Goal: Register for event/course

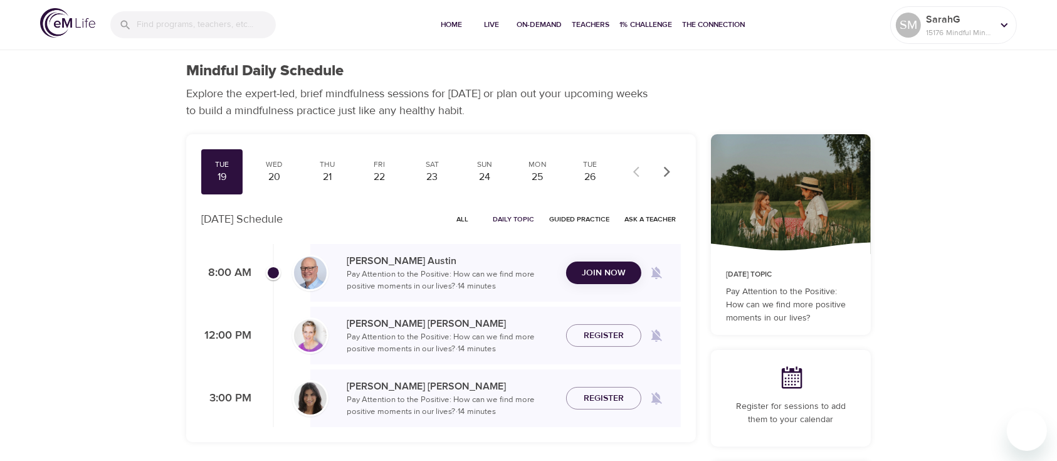
click at [669, 167] on icon "button" at bounding box center [667, 171] width 13 height 13
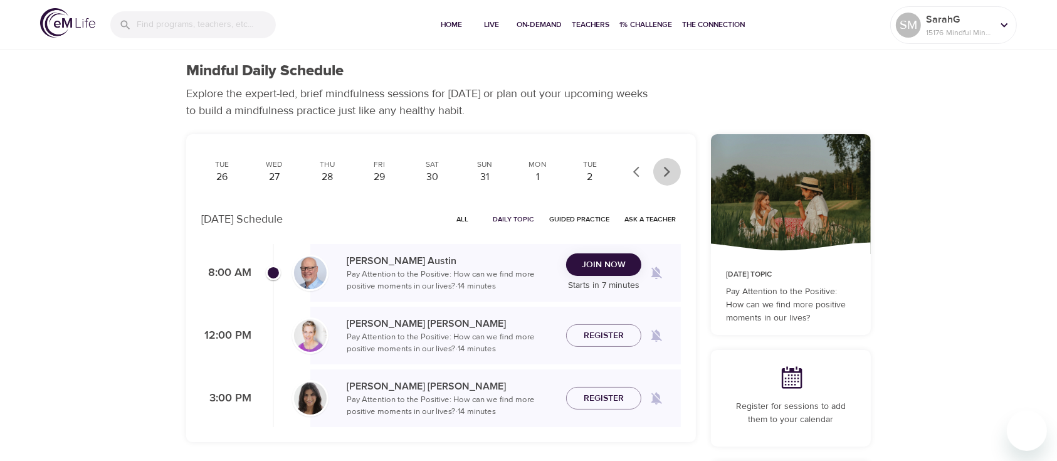
click at [669, 167] on icon "button" at bounding box center [667, 171] width 13 height 13
click at [669, 167] on div at bounding box center [652, 172] width 55 height 28
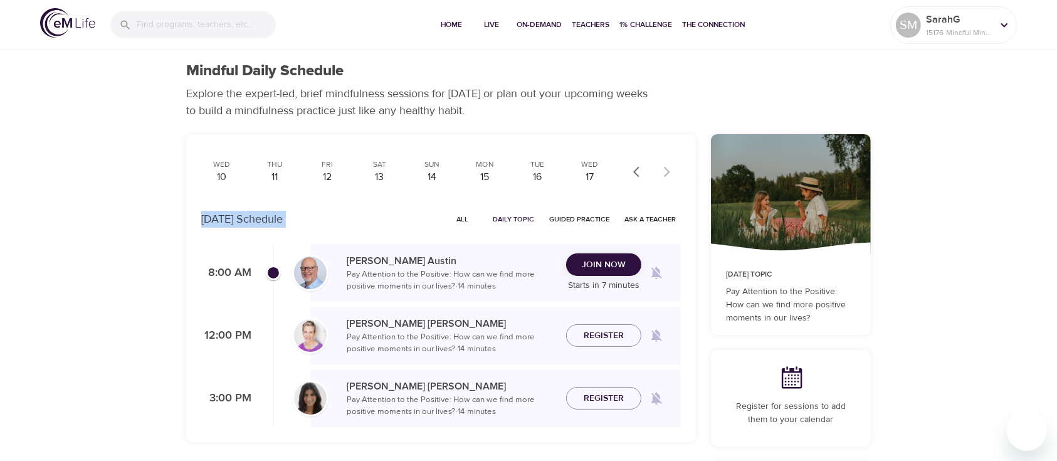
click at [669, 167] on div at bounding box center [652, 172] width 55 height 28
click at [223, 180] on div "10" at bounding box center [221, 177] width 31 height 14
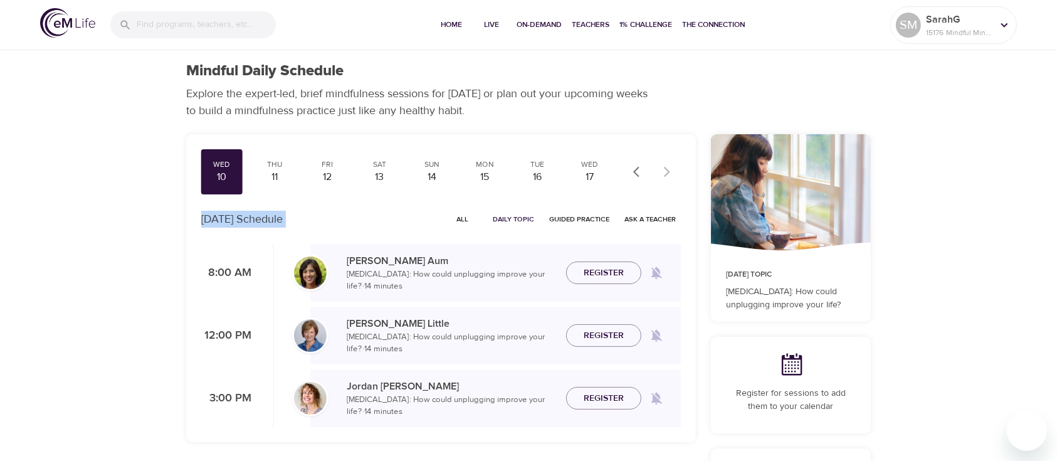
click at [636, 177] on icon "button" at bounding box center [639, 171] width 13 height 13
click at [540, 171] on div "8" at bounding box center [536, 177] width 31 height 14
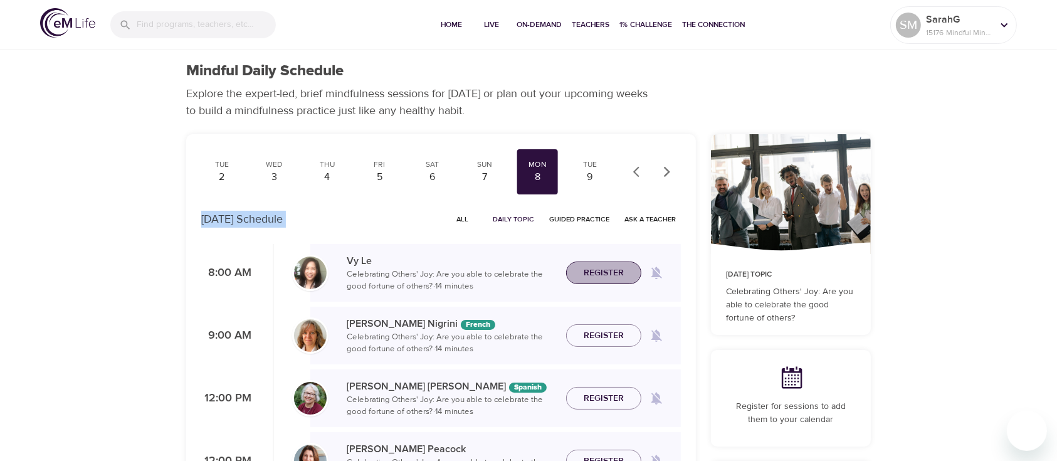
click at [604, 273] on span "Register" at bounding box center [603, 273] width 40 height 16
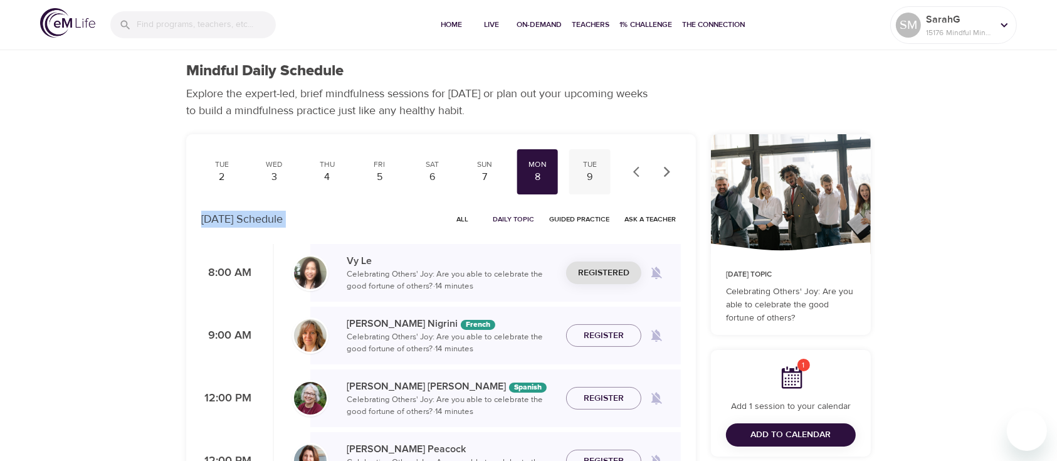
click at [587, 172] on div "9" at bounding box center [589, 177] width 31 height 14
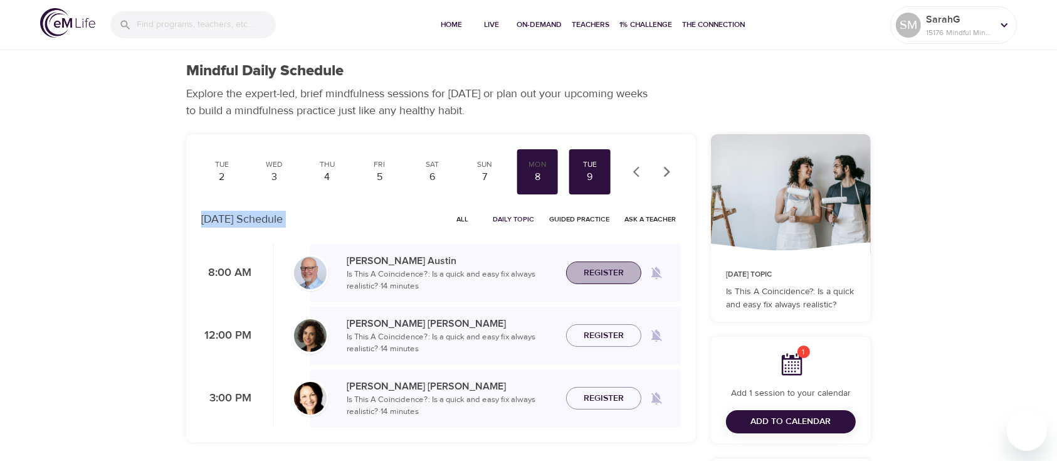
click at [608, 278] on span "Register" at bounding box center [603, 273] width 40 height 16
click at [667, 170] on icon "button" at bounding box center [667, 171] width 6 height 11
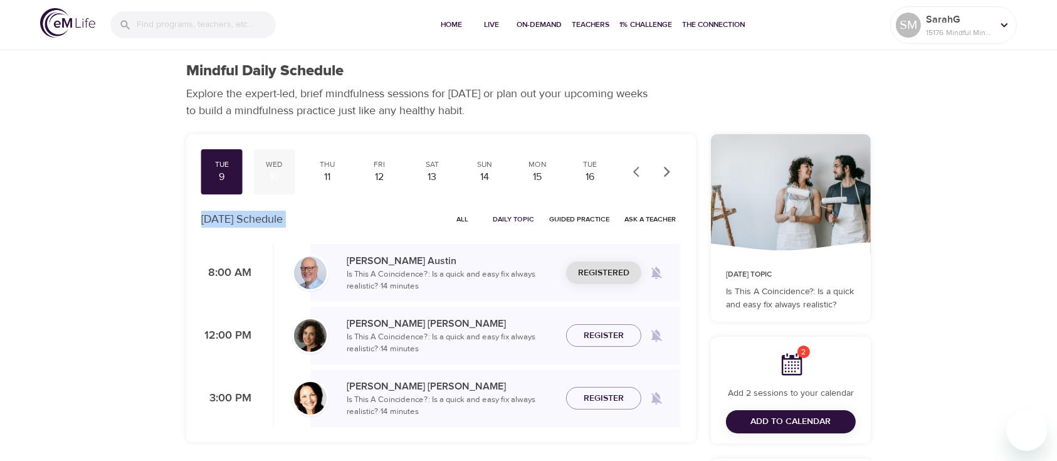
click at [271, 168] on div "Wed" at bounding box center [274, 164] width 31 height 11
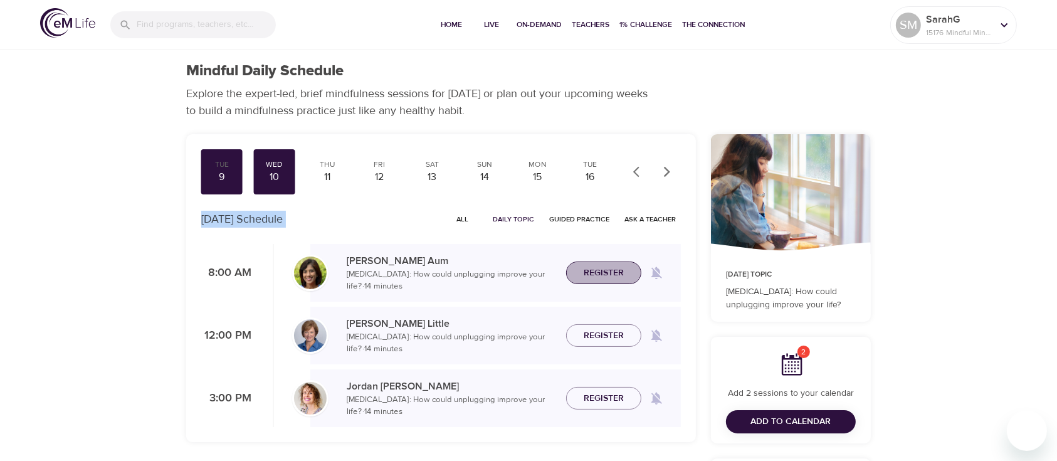
click at [605, 271] on span "Register" at bounding box center [603, 273] width 40 height 16
click at [327, 175] on div "11" at bounding box center [326, 177] width 31 height 14
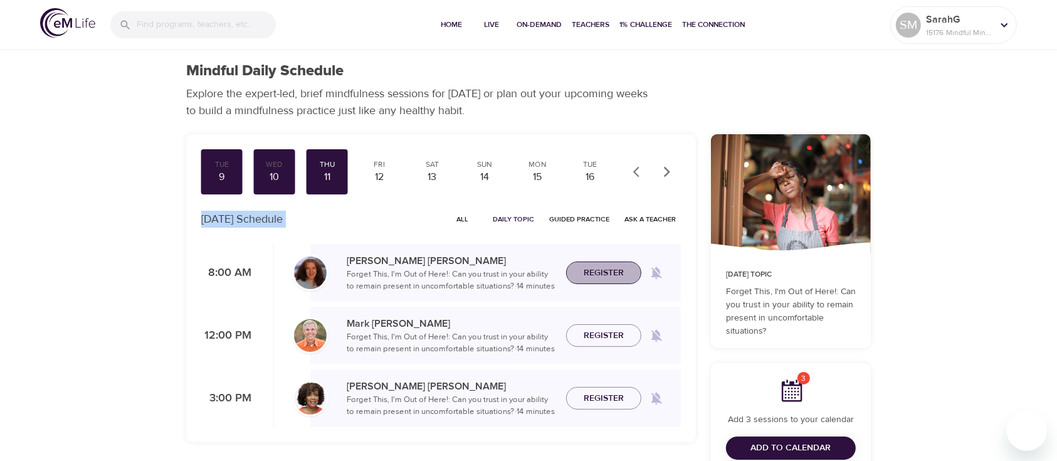
click at [597, 277] on span "Register" at bounding box center [603, 273] width 40 height 16
click at [381, 171] on div "12" at bounding box center [379, 177] width 31 height 14
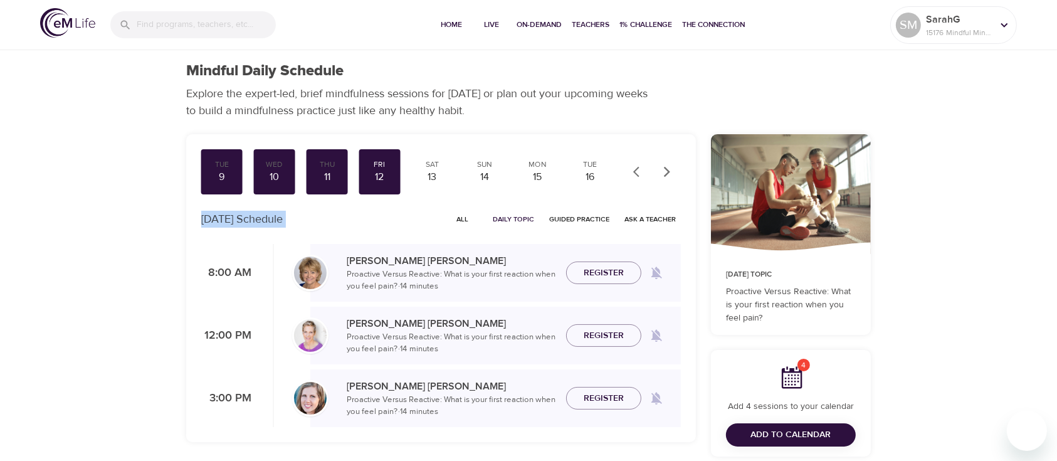
click at [608, 266] on span "Register" at bounding box center [603, 273] width 40 height 16
click at [537, 174] on div "15" at bounding box center [536, 177] width 31 height 14
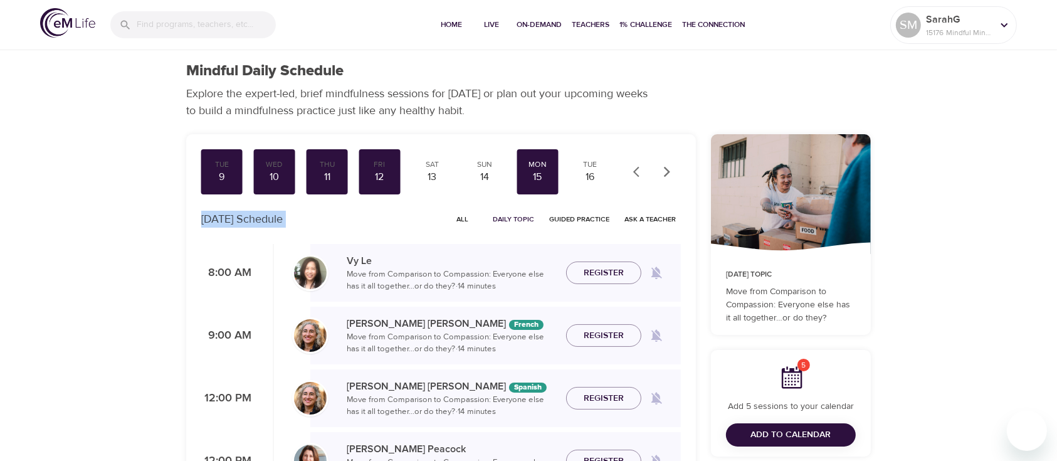
click at [620, 274] on span "Register" at bounding box center [603, 273] width 40 height 16
click at [584, 178] on div "16" at bounding box center [589, 177] width 31 height 14
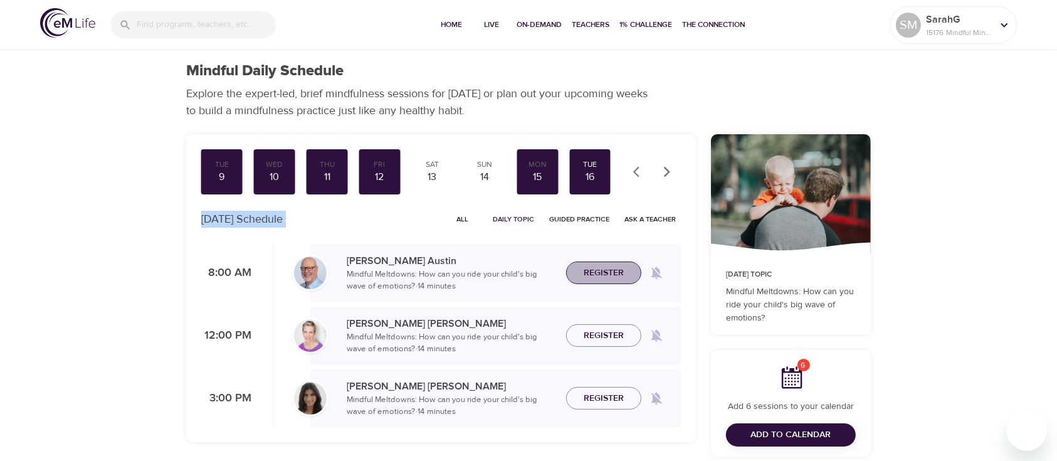
click at [620, 269] on span "Register" at bounding box center [603, 273] width 40 height 16
click at [666, 170] on icon "button" at bounding box center [667, 171] width 13 height 13
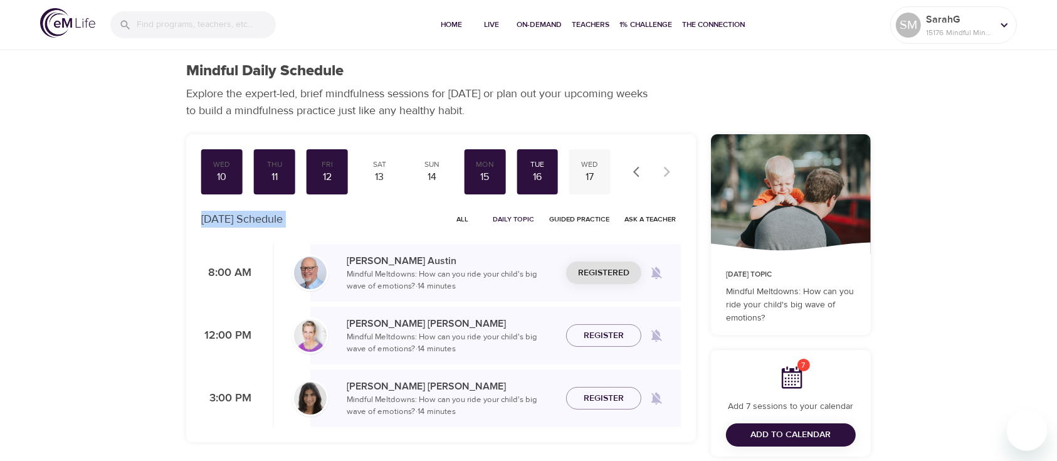
click at [584, 172] on div "17" at bounding box center [589, 177] width 31 height 14
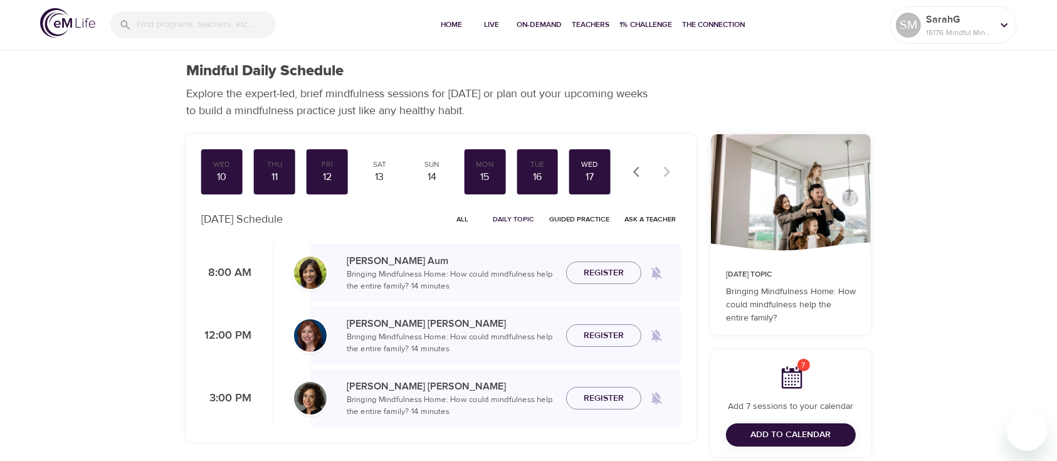
click at [618, 260] on div "[PERSON_NAME] Bringing Mindfulness Home: How could mindfulness help the entire …" at bounding box center [495, 272] width 370 height 39
click at [614, 267] on span "Register" at bounding box center [603, 273] width 40 height 16
click at [541, 175] on div "16" at bounding box center [536, 177] width 31 height 14
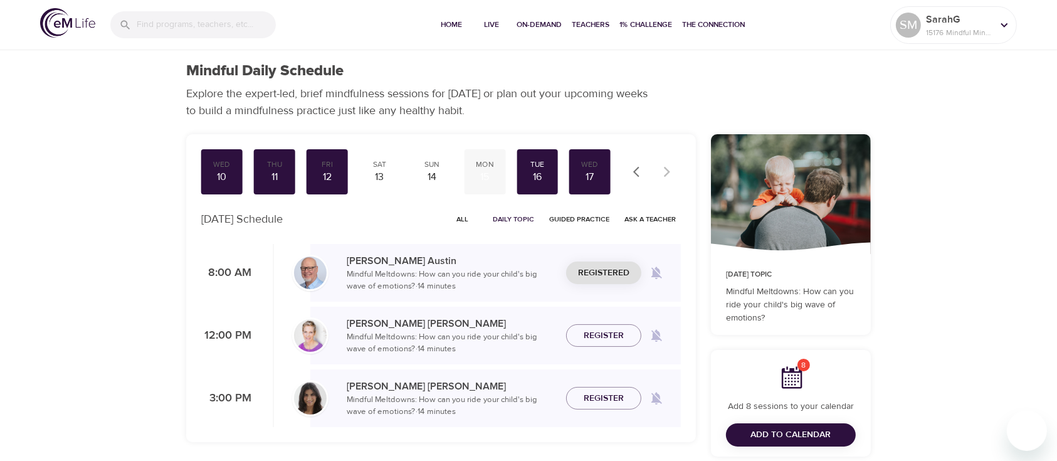
click at [486, 186] on div "Mon 15" at bounding box center [484, 171] width 41 height 45
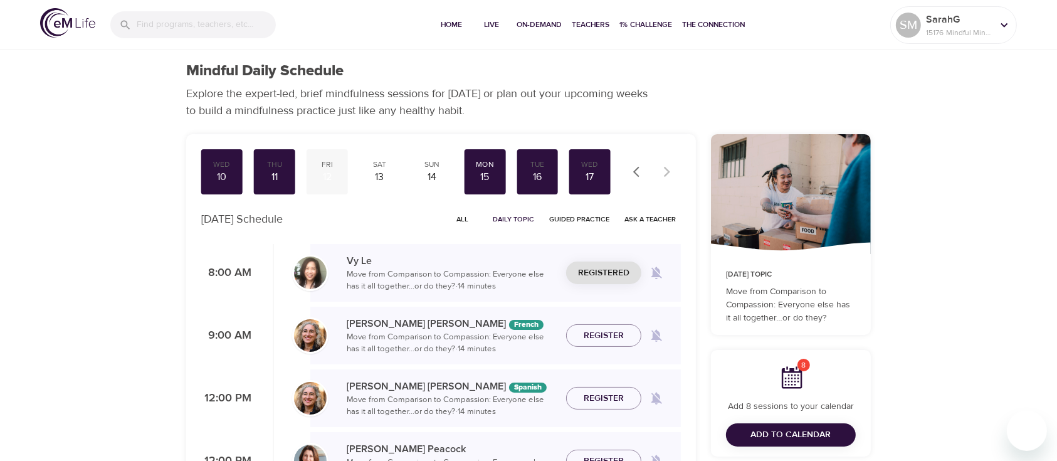
click at [333, 184] on div "Fri 12" at bounding box center [326, 171] width 41 height 45
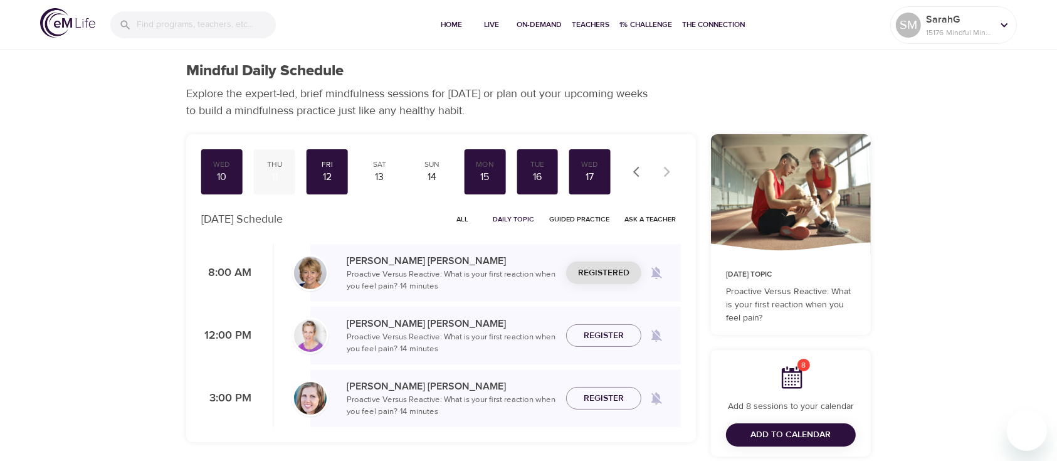
click at [269, 170] on div "11" at bounding box center [274, 177] width 31 height 14
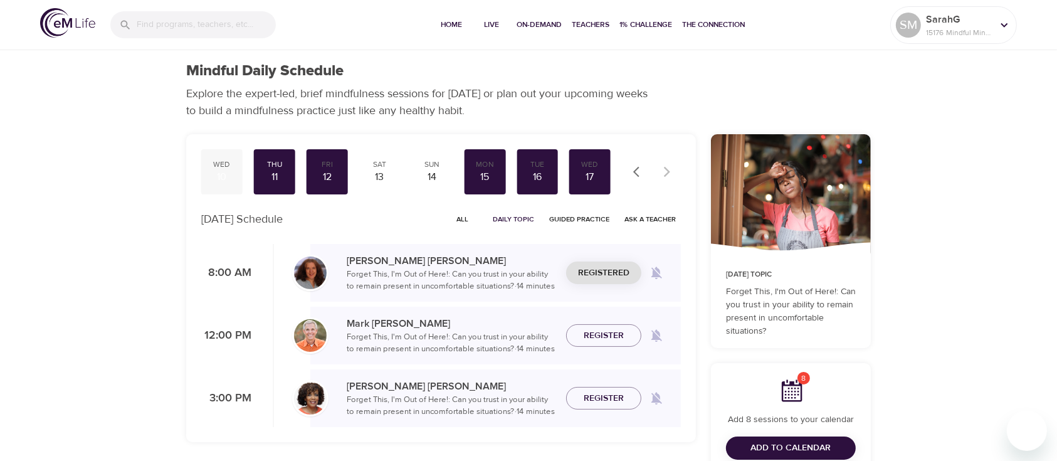
click at [214, 178] on div "10" at bounding box center [221, 177] width 31 height 14
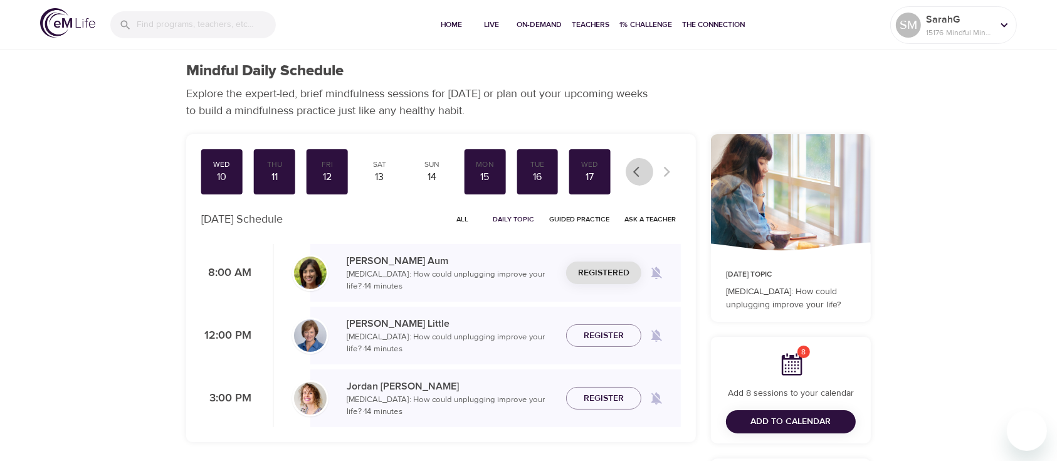
click at [636, 170] on icon "button" at bounding box center [639, 171] width 13 height 13
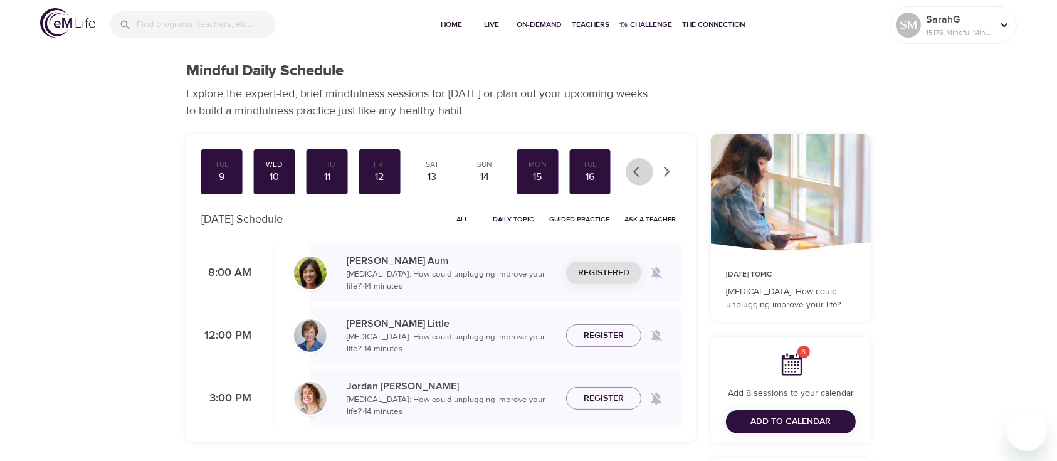
click at [636, 170] on icon "button" at bounding box center [639, 171] width 13 height 13
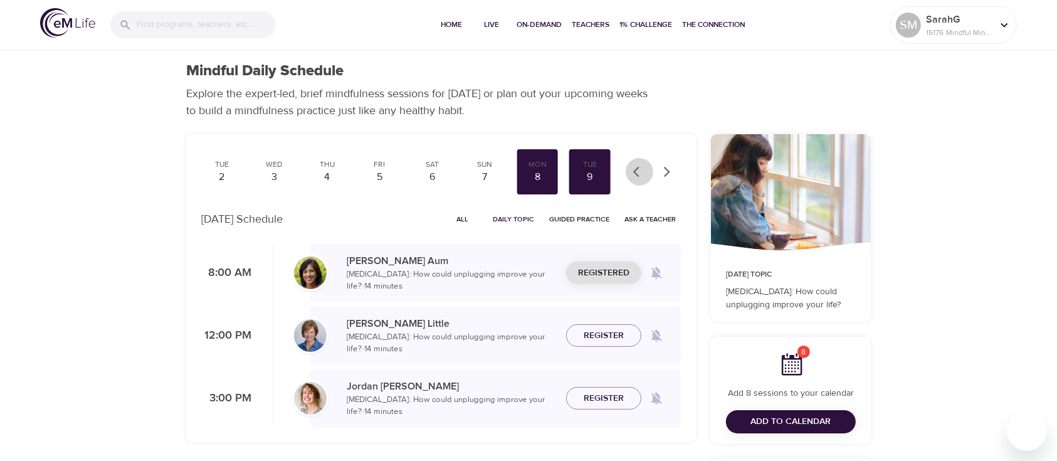
click at [636, 170] on icon "button" at bounding box center [639, 171] width 13 height 13
click at [671, 177] on icon "button" at bounding box center [667, 171] width 13 height 13
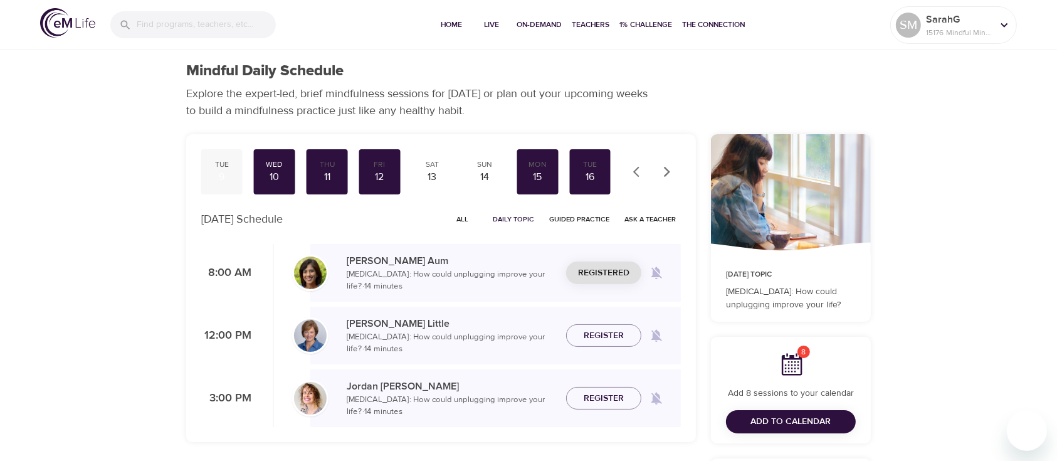
click at [221, 176] on div "9" at bounding box center [221, 177] width 31 height 14
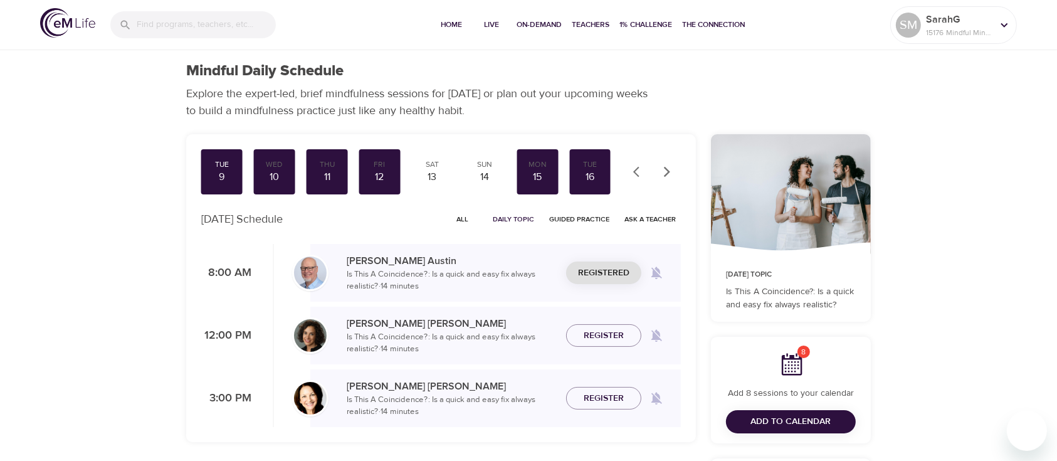
click at [635, 170] on icon "button" at bounding box center [636, 172] width 6 height 11
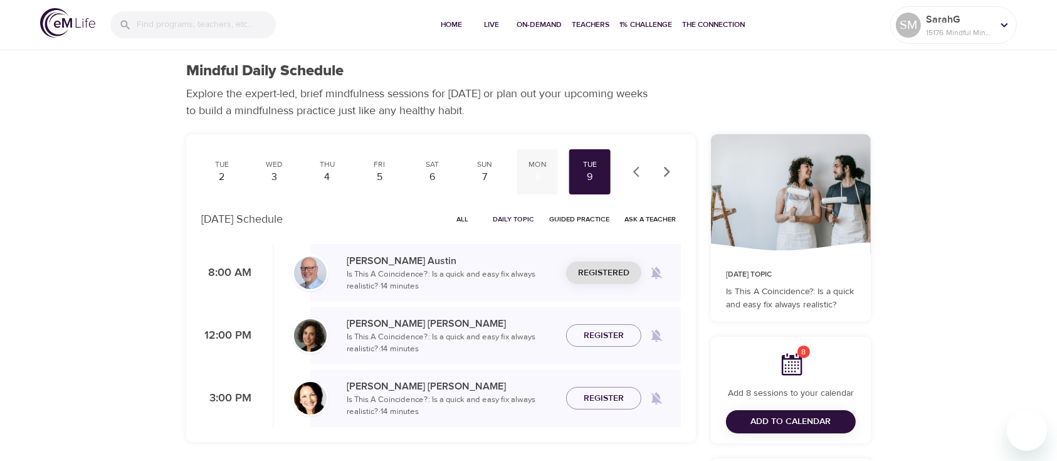
click at [553, 168] on div "Mon 8" at bounding box center [536, 171] width 41 height 45
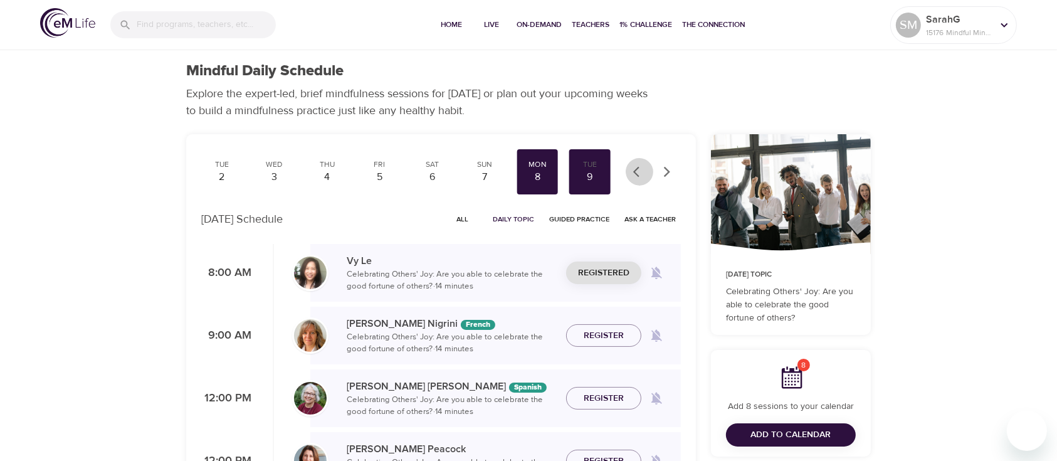
click at [641, 169] on icon "button" at bounding box center [639, 171] width 13 height 13
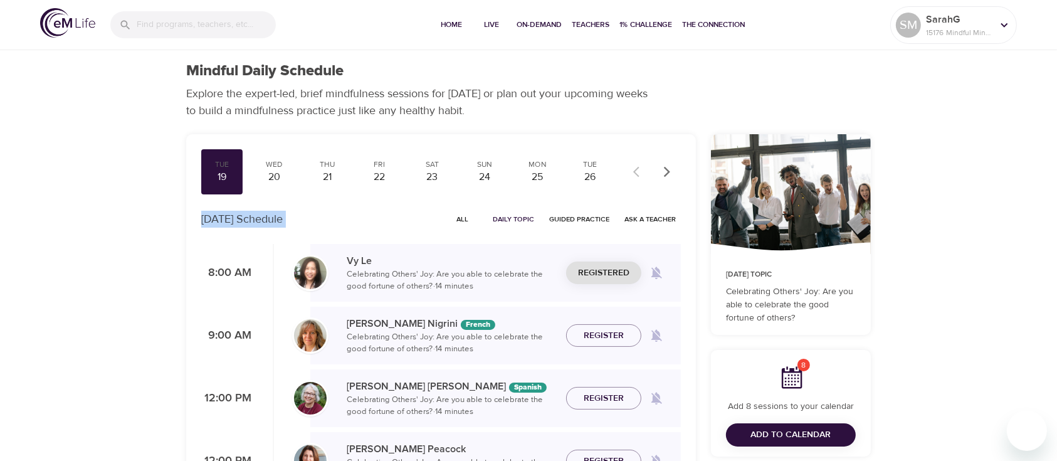
click at [641, 169] on div at bounding box center [652, 172] width 55 height 28
click at [634, 173] on div at bounding box center [652, 172] width 55 height 28
click at [227, 168] on div "Tue" at bounding box center [221, 164] width 31 height 11
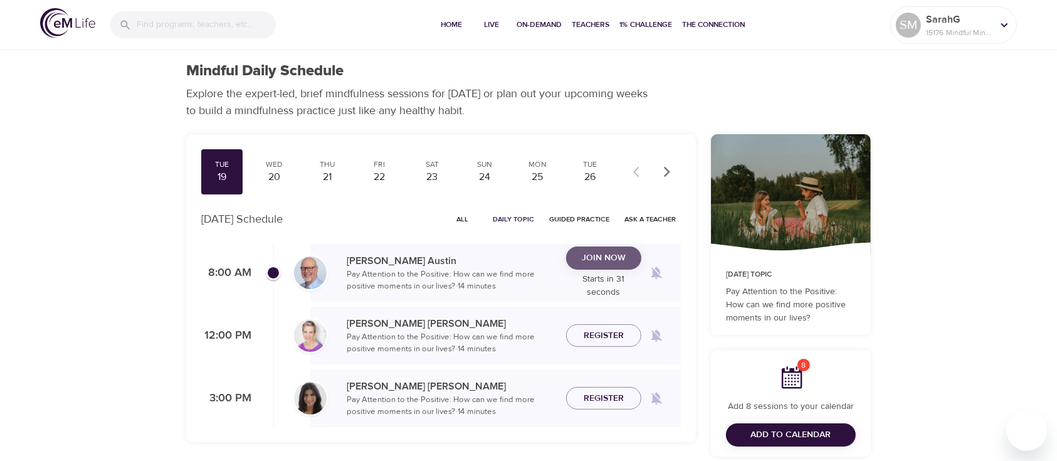
click at [624, 256] on span "Join Now" at bounding box center [604, 258] width 44 height 16
